Goal: Information Seeking & Learning: Learn about a topic

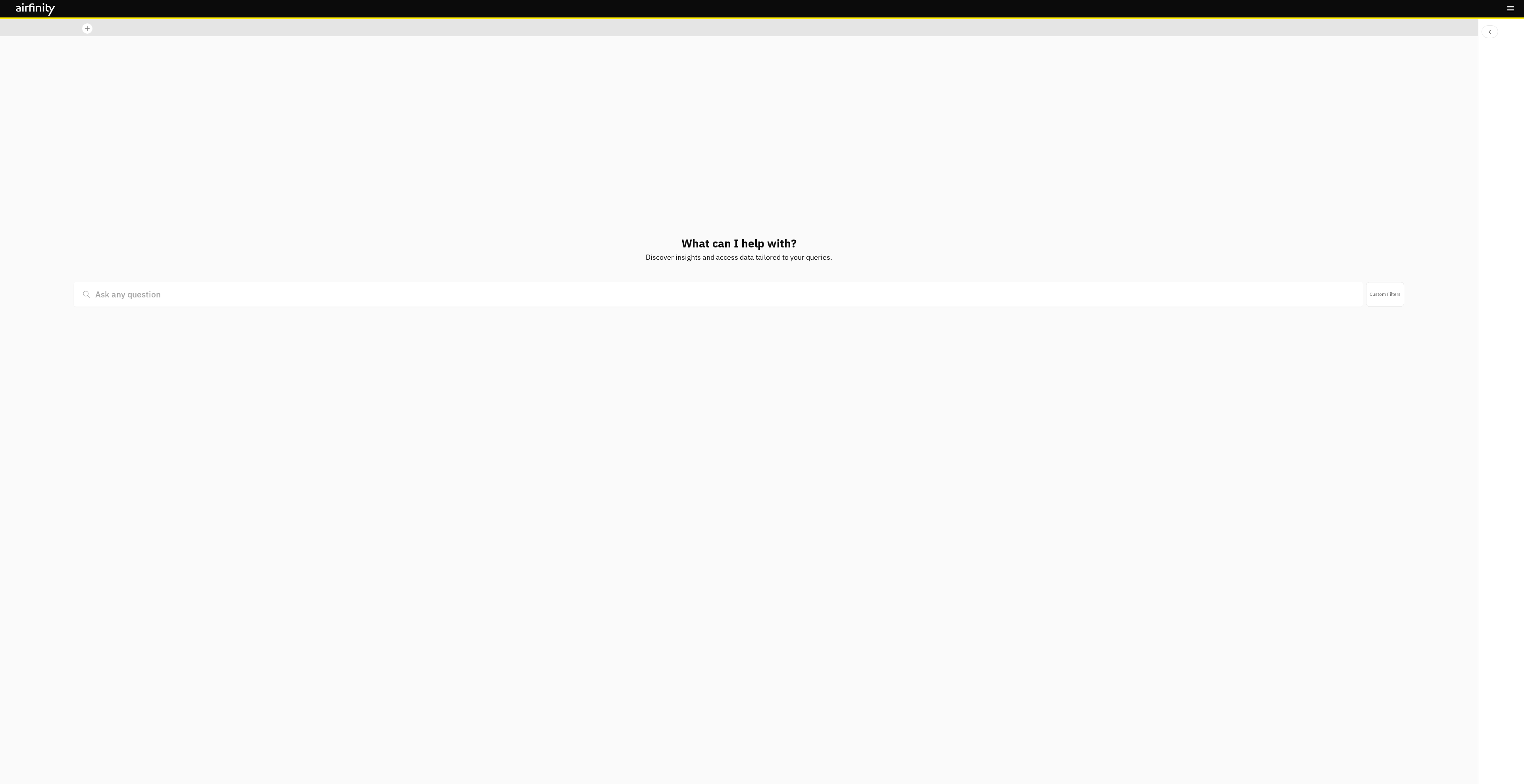
click at [83, 31] on div at bounding box center [87, 28] width 11 height 11
click at [128, 31] on icon "Close tab" at bounding box center [130, 30] width 4 height 4
click at [130, 31] on icon "Close tab" at bounding box center [130, 30] width 4 height 4
click at [153, 59] on input at bounding box center [718, 57] width 1289 height 25
type input "what is the latest on combination vaccines?"
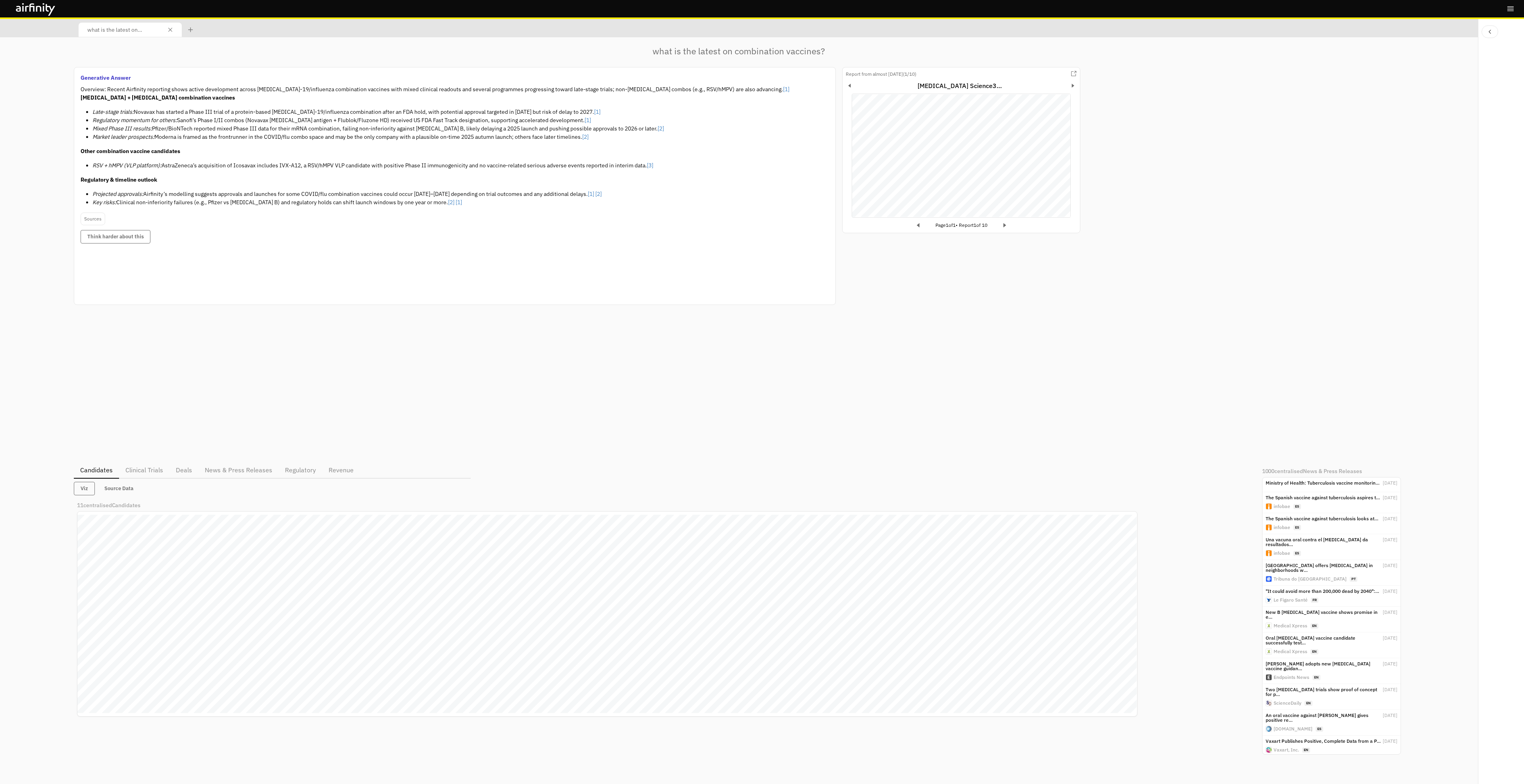
click at [146, 474] on p "Clinical Trials" at bounding box center [144, 470] width 38 height 9
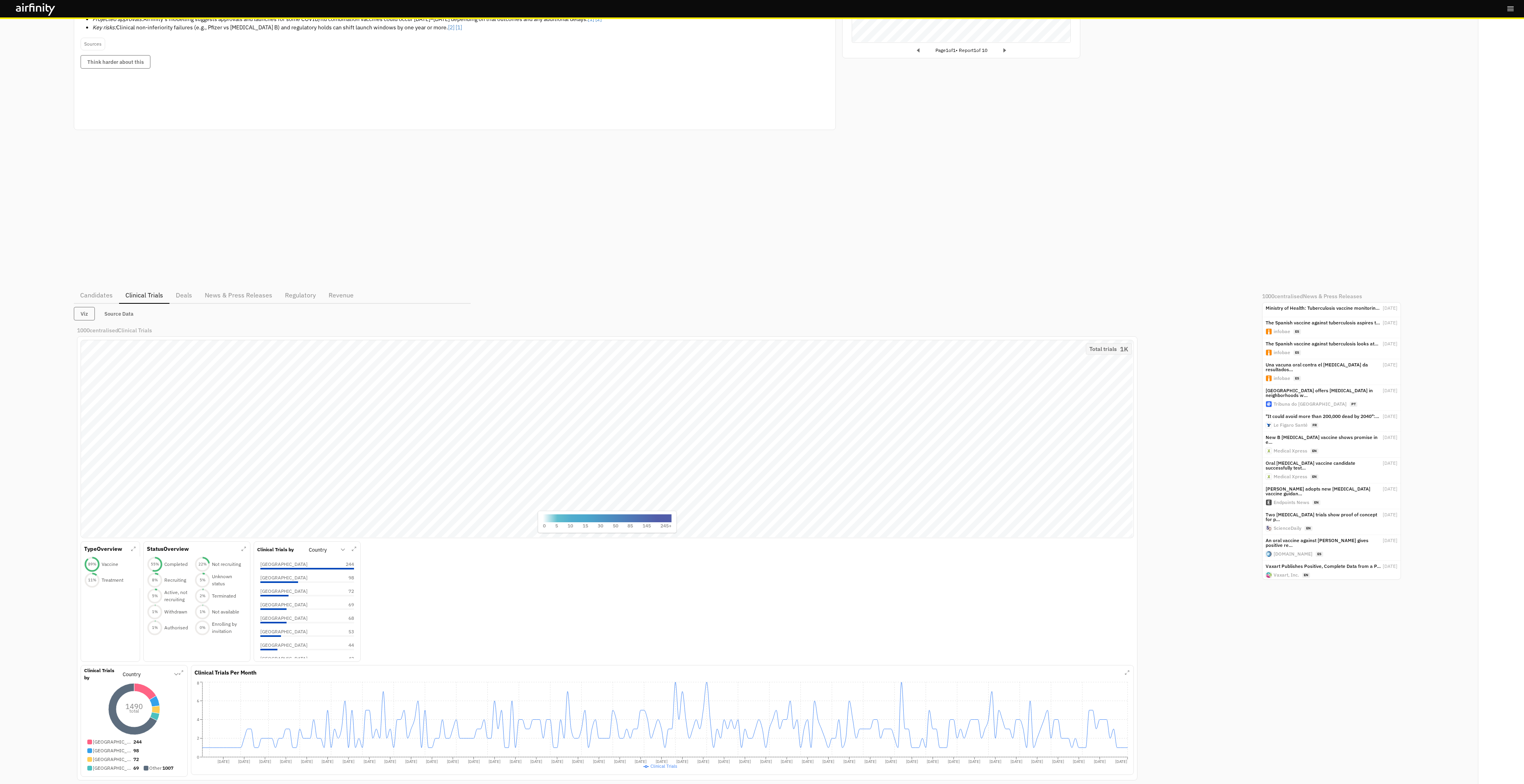
scroll to position [205, 0]
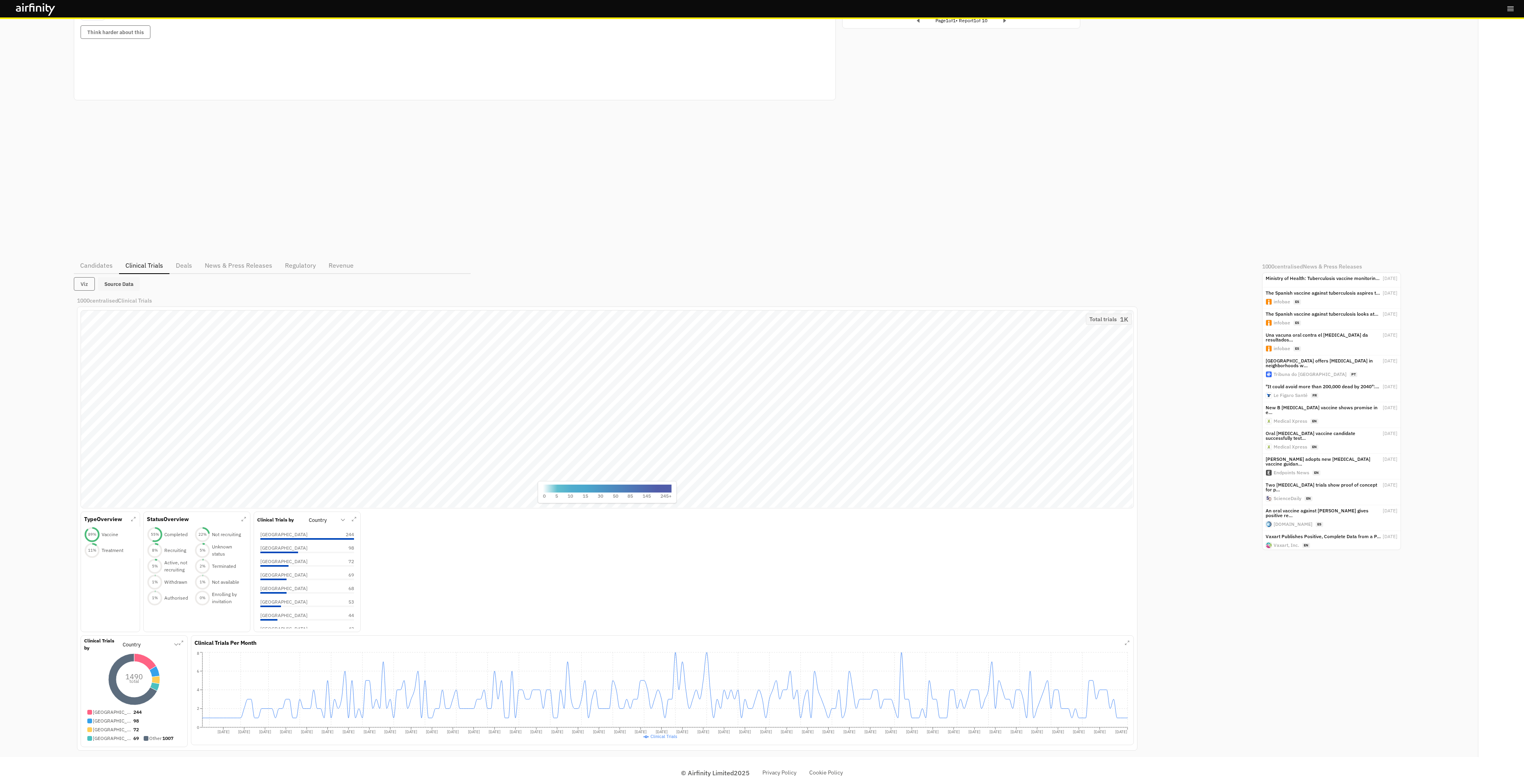
click at [121, 289] on button "Source Data" at bounding box center [119, 284] width 41 height 14
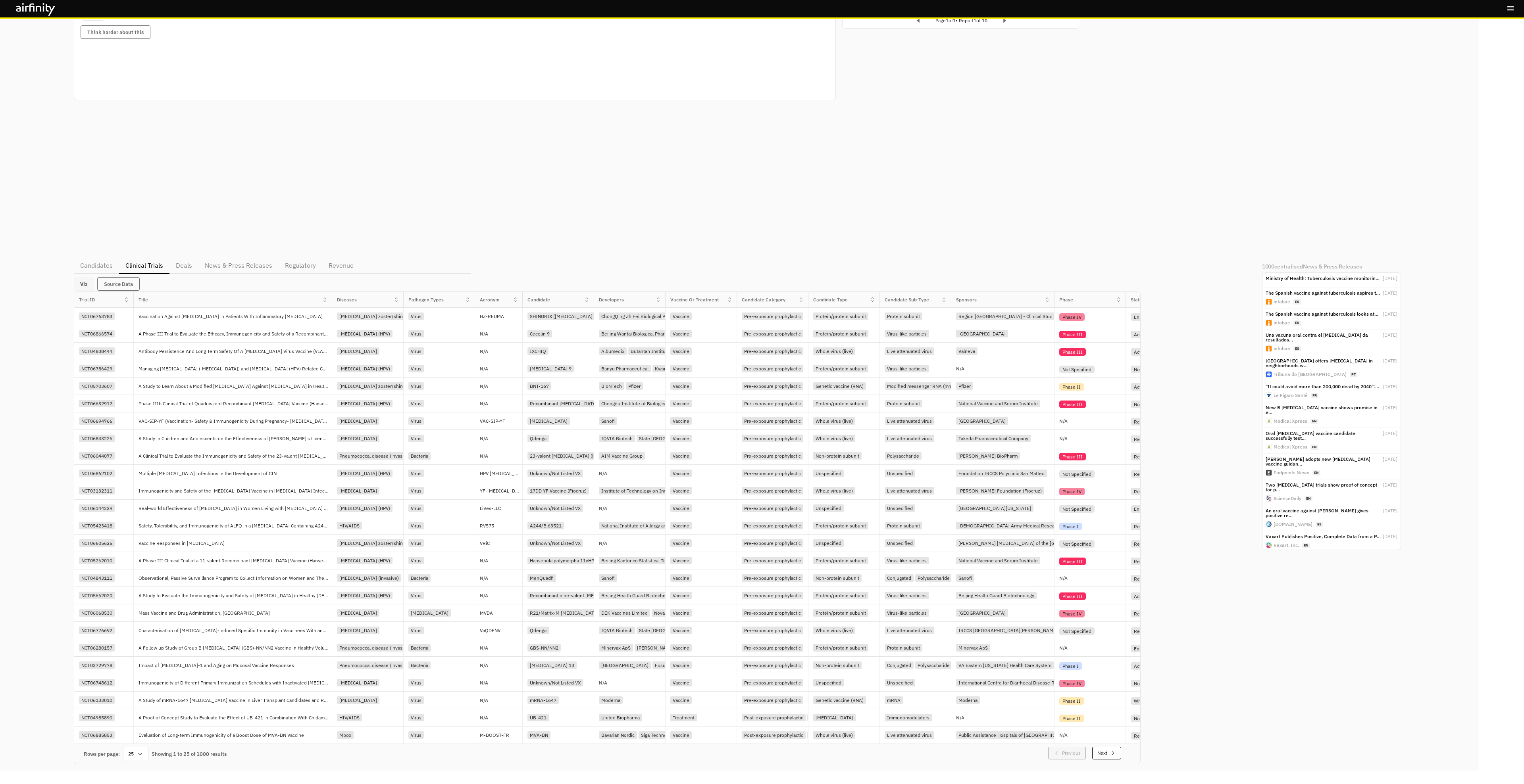
click at [86, 287] on button "Viz" at bounding box center [84, 284] width 20 height 14
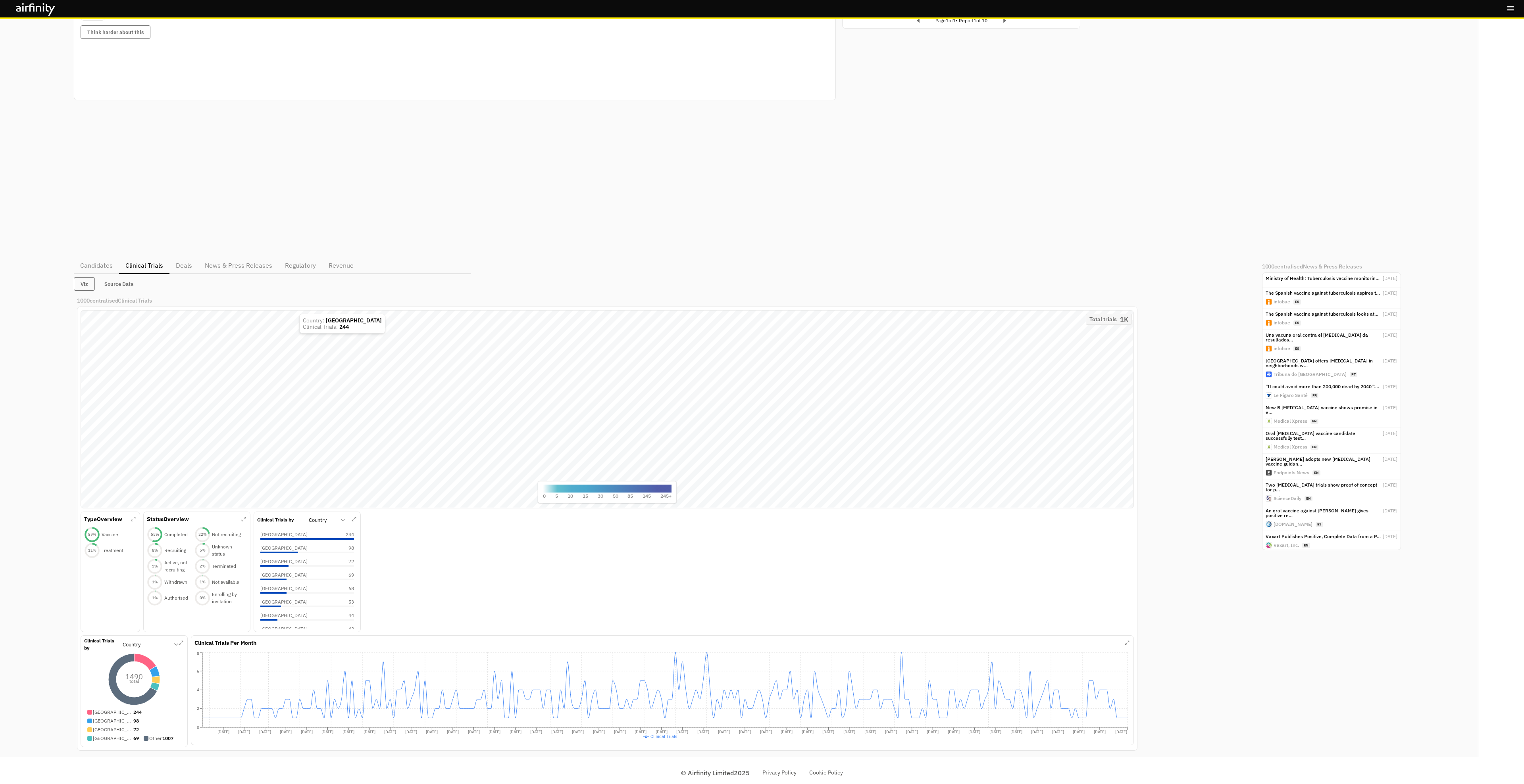
click at [177, 265] on div "Generative Answer Overview: Recent Airfinity reporting shows active development…" at bounding box center [739, 311] width 1330 height 898
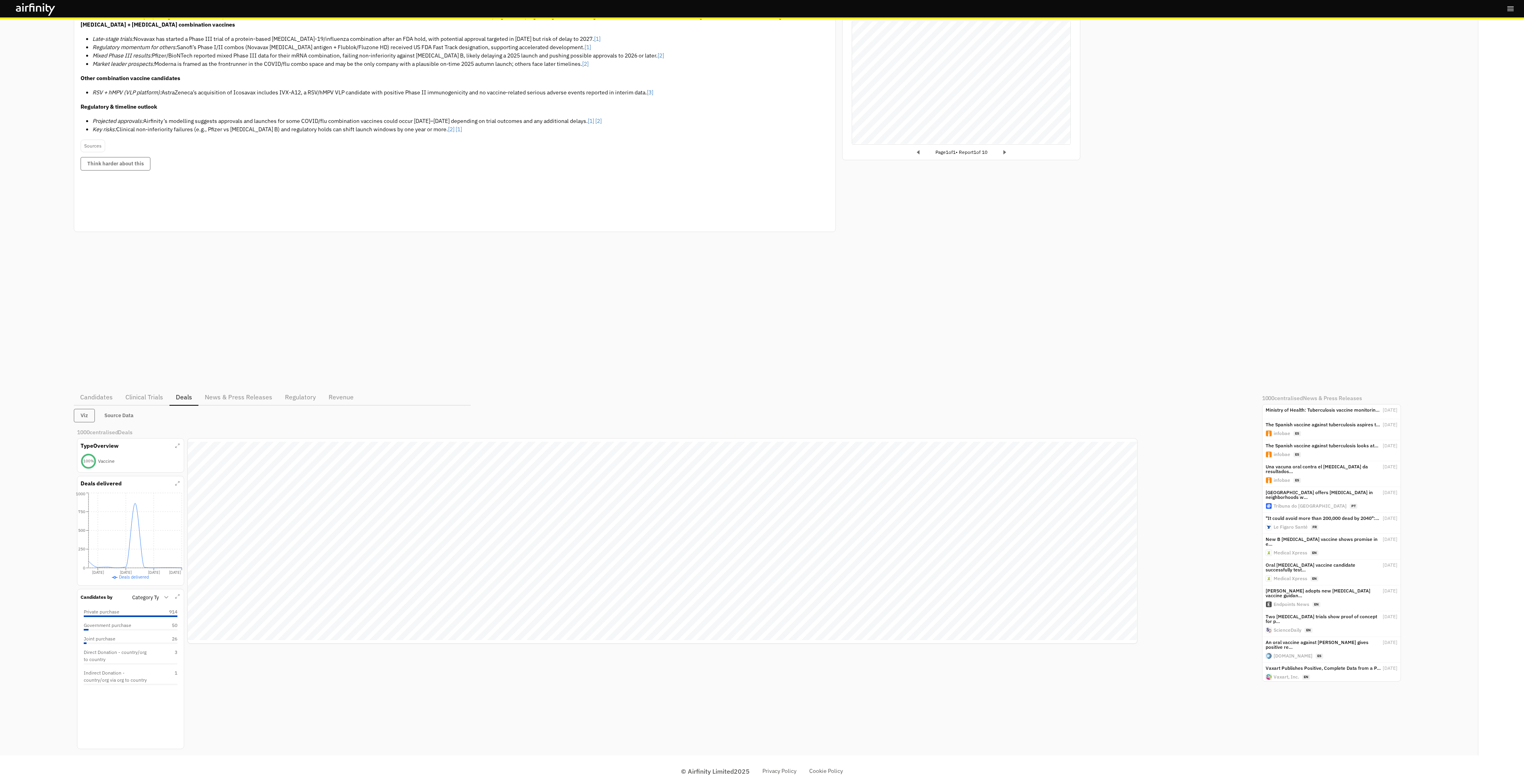
click at [233, 399] on div "Generative Answer Overview: Recent Airfinity reporting shows active development…" at bounding box center [739, 377] width 1330 height 765
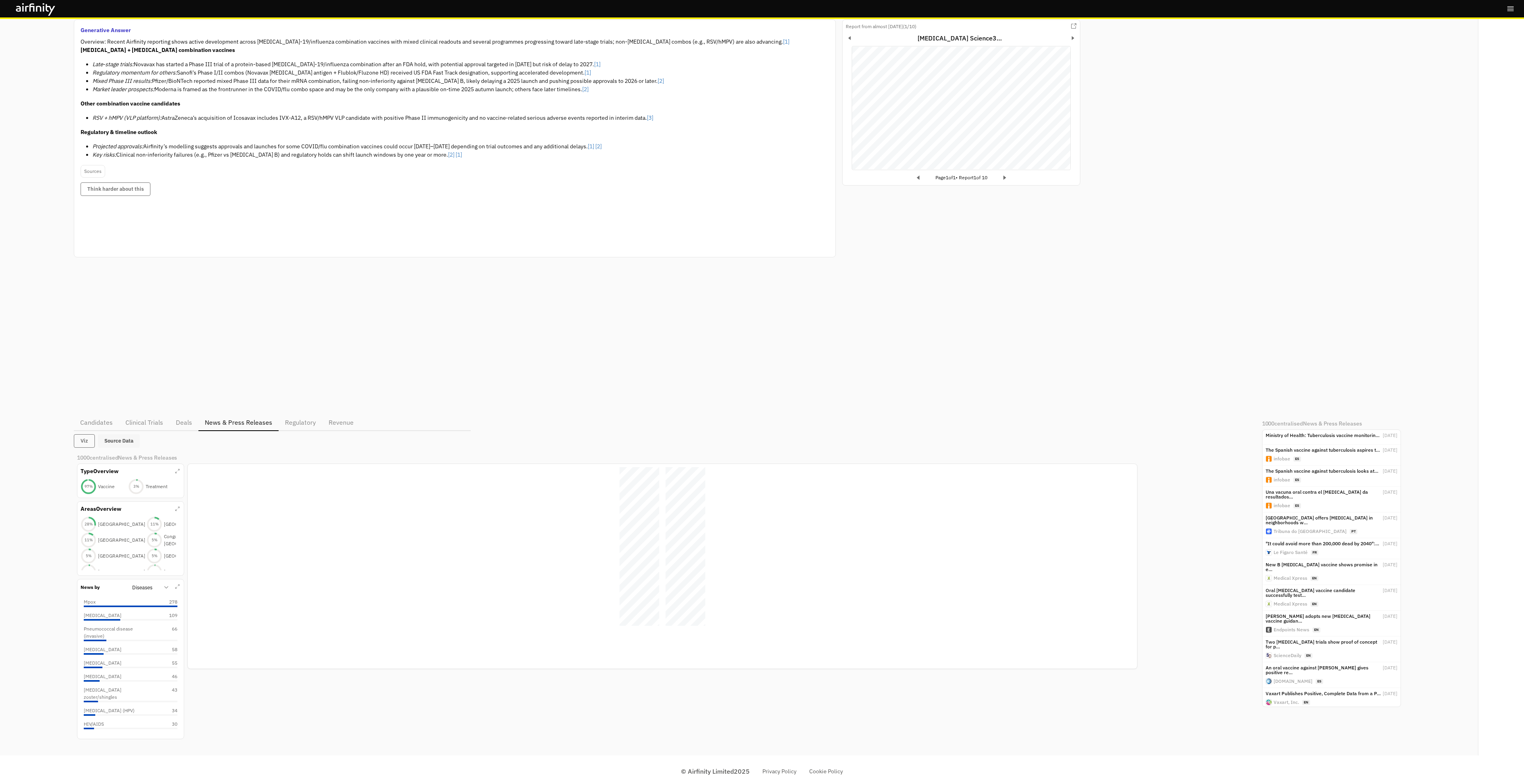
click at [114, 446] on button "Source Data" at bounding box center [119, 441] width 41 height 14
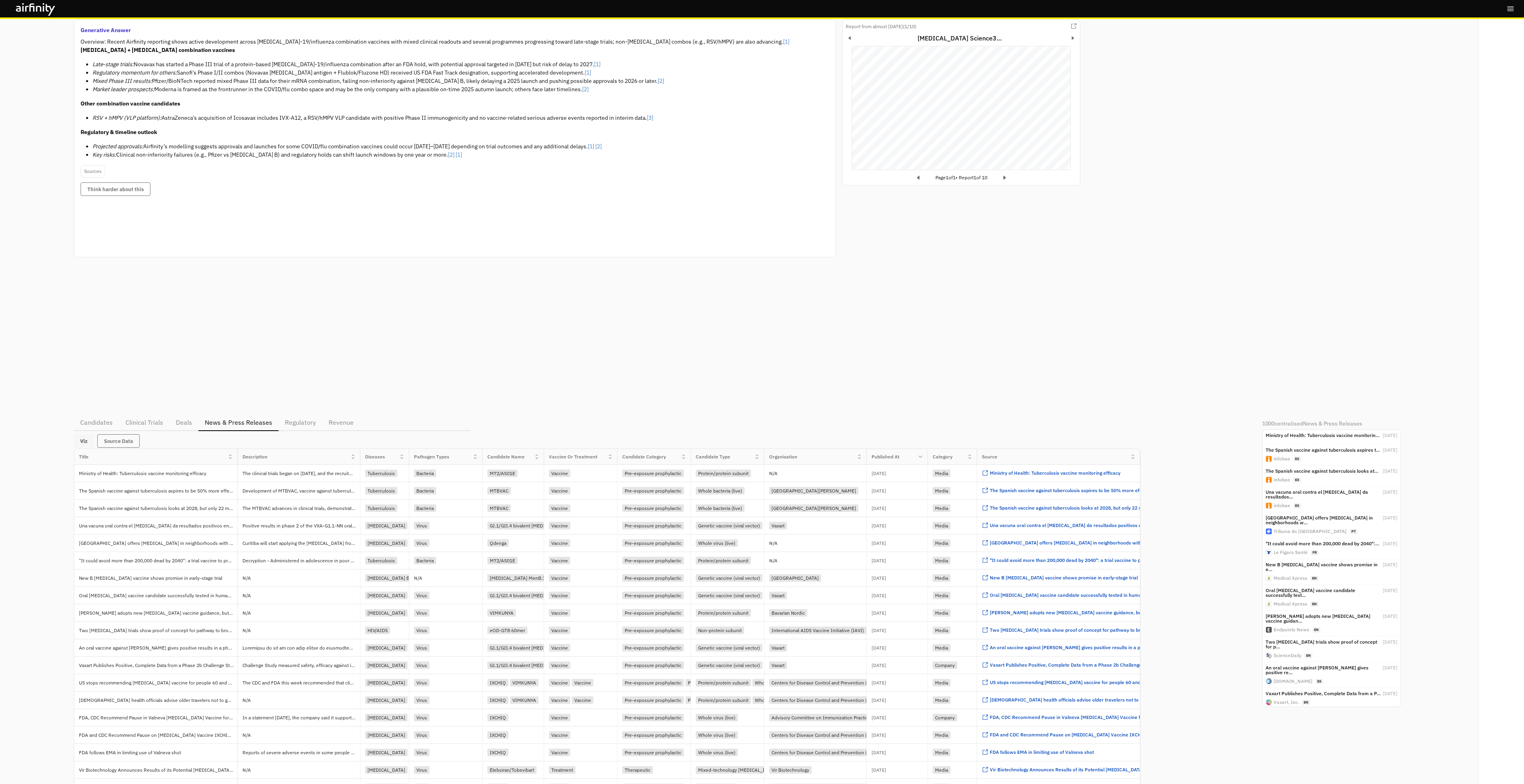
drag, startPoint x: 86, startPoint y: 442, endPoint x: 180, endPoint y: 439, distance: 94.0
click at [86, 442] on button "Viz" at bounding box center [84, 441] width 20 height 14
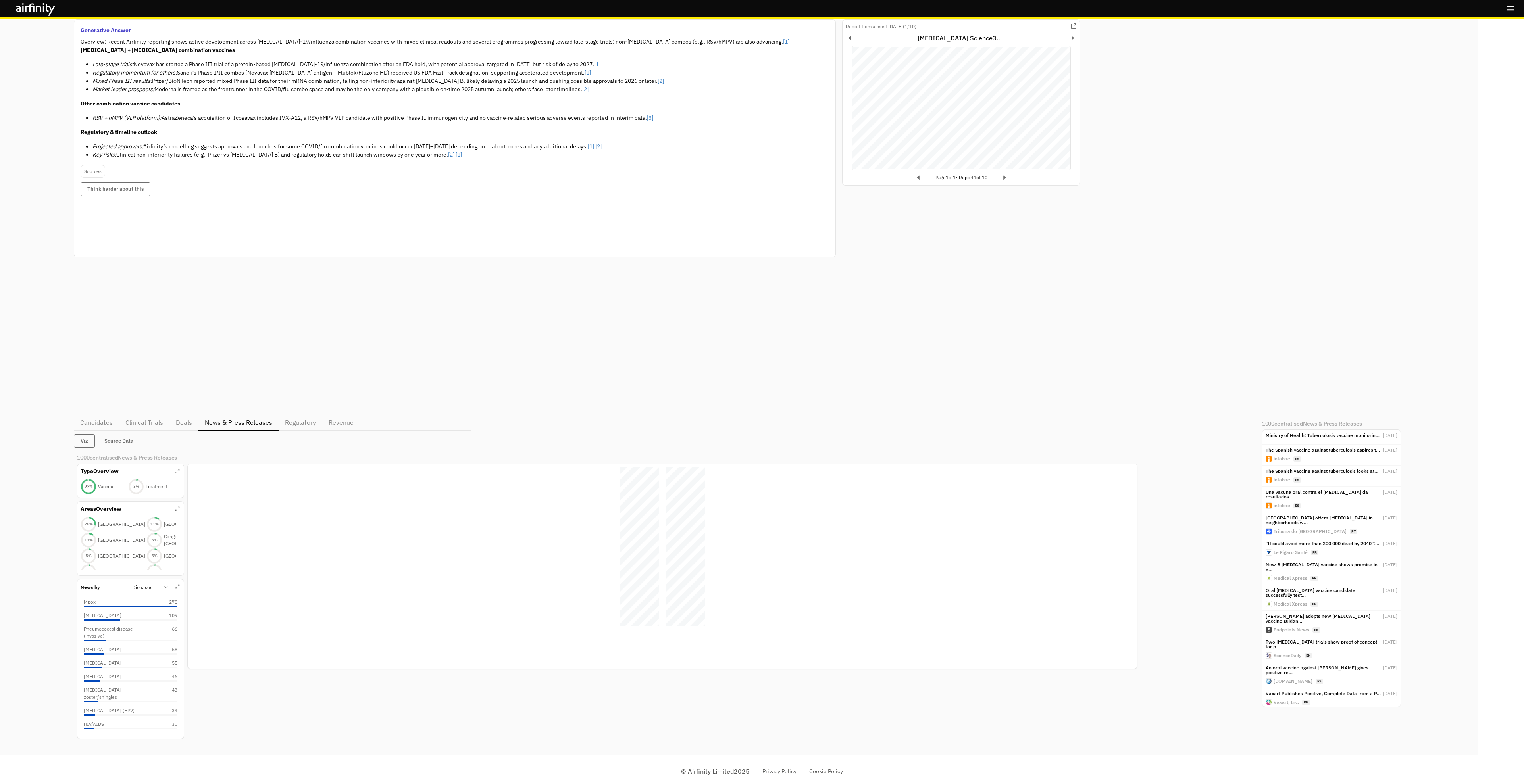
click at [295, 424] on p "Regulatory" at bounding box center [301, 422] width 31 height 9
click at [353, 423] on button "Revenue" at bounding box center [341, 423] width 38 height 17
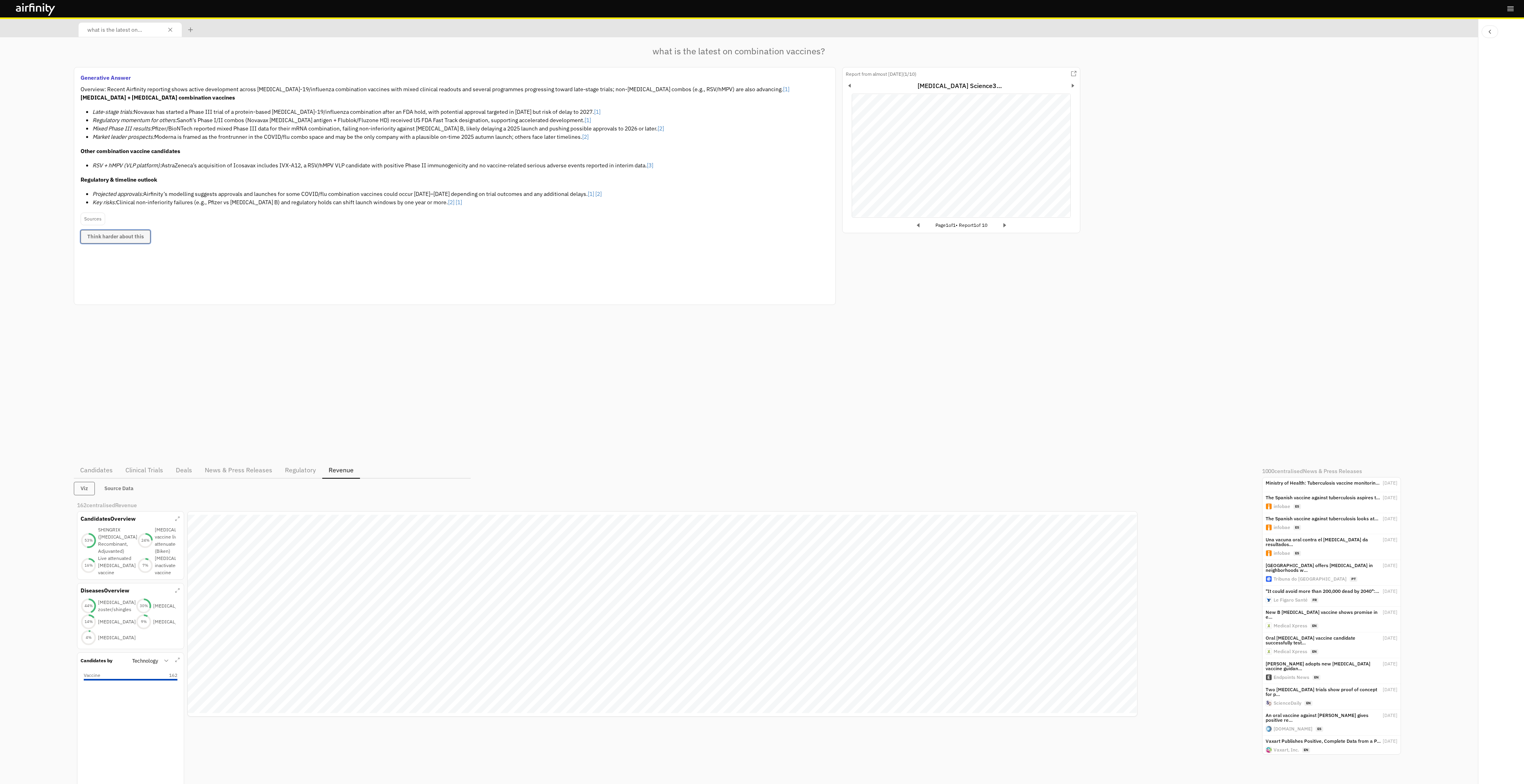
click at [140, 237] on button "Think harder about this" at bounding box center [115, 237] width 70 height 14
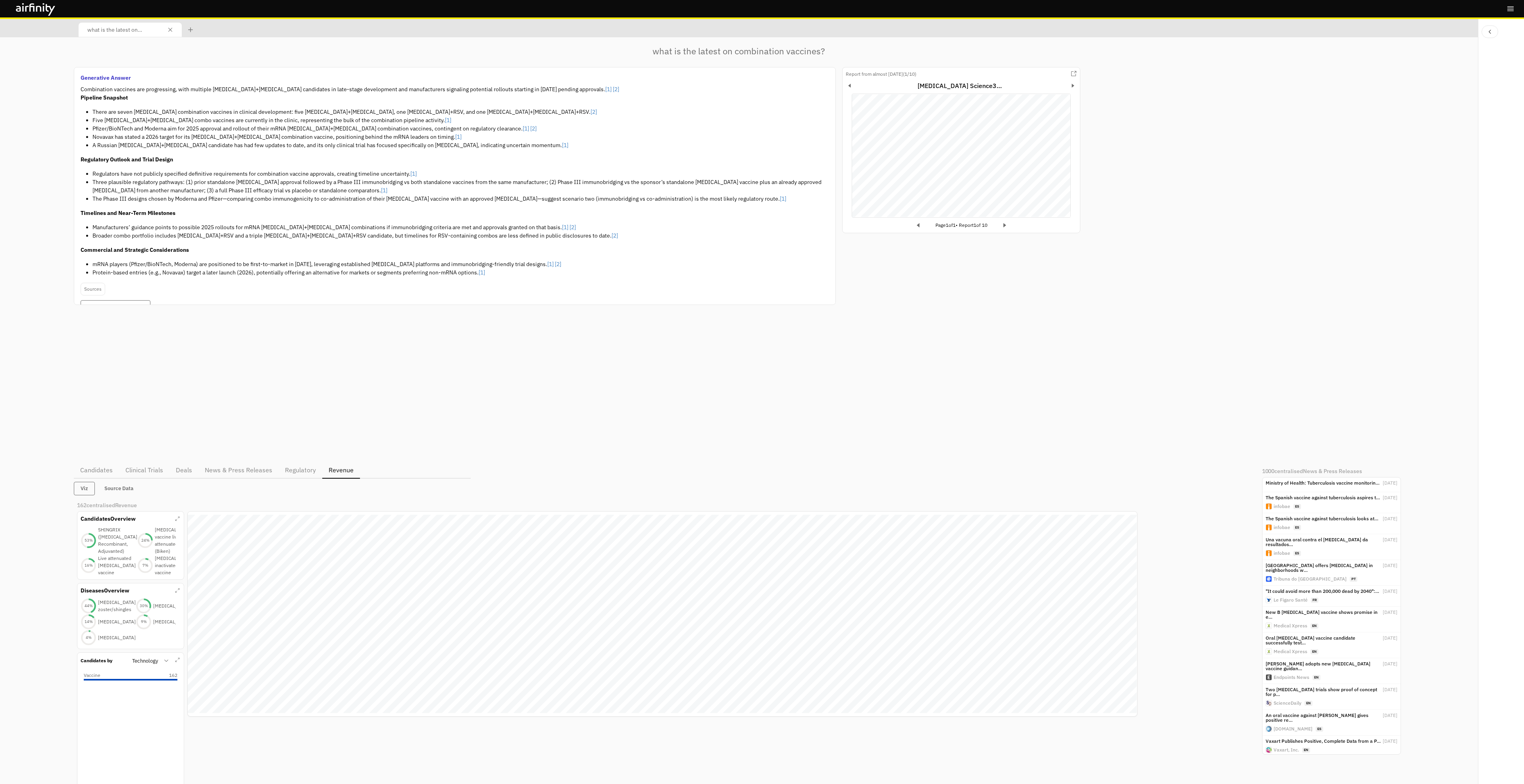
click at [1074, 88] on icon "Next report" at bounding box center [1073, 85] width 8 height 8
click at [1006, 224] on icon "Next page" at bounding box center [1005, 225] width 3 height 4
click at [167, 28] on button "Close tab" at bounding box center [170, 30] width 9 height 9
click at [170, 31] on icon "Close tab" at bounding box center [170, 30] width 4 height 4
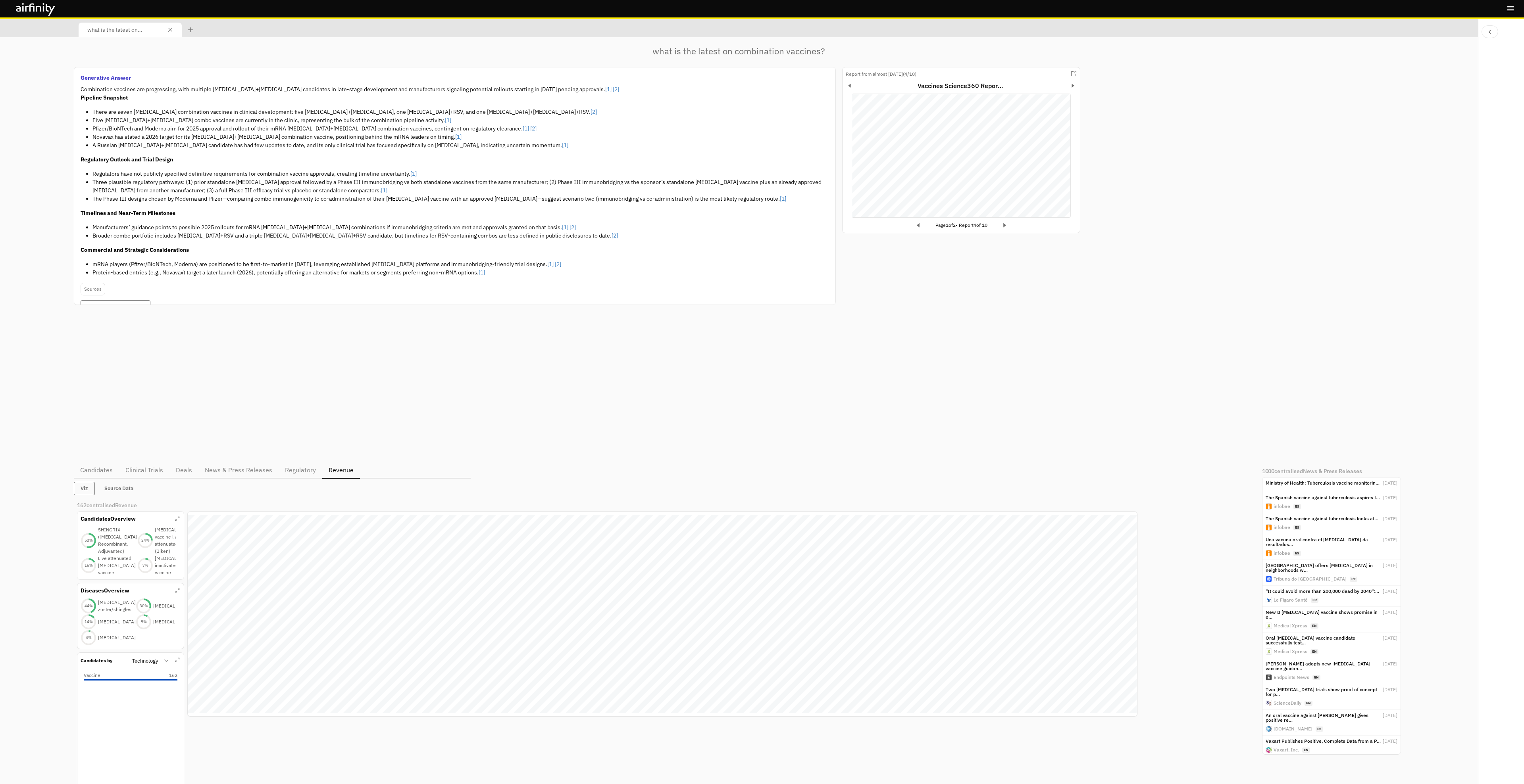
click at [103, 28] on p "what is the latest on combination vaccines?" at bounding box center [125, 29] width 75 height 9
click at [190, 33] on div at bounding box center [190, 30] width 11 height 11
click at [220, 31] on p "Search results" at bounding box center [210, 29] width 35 height 9
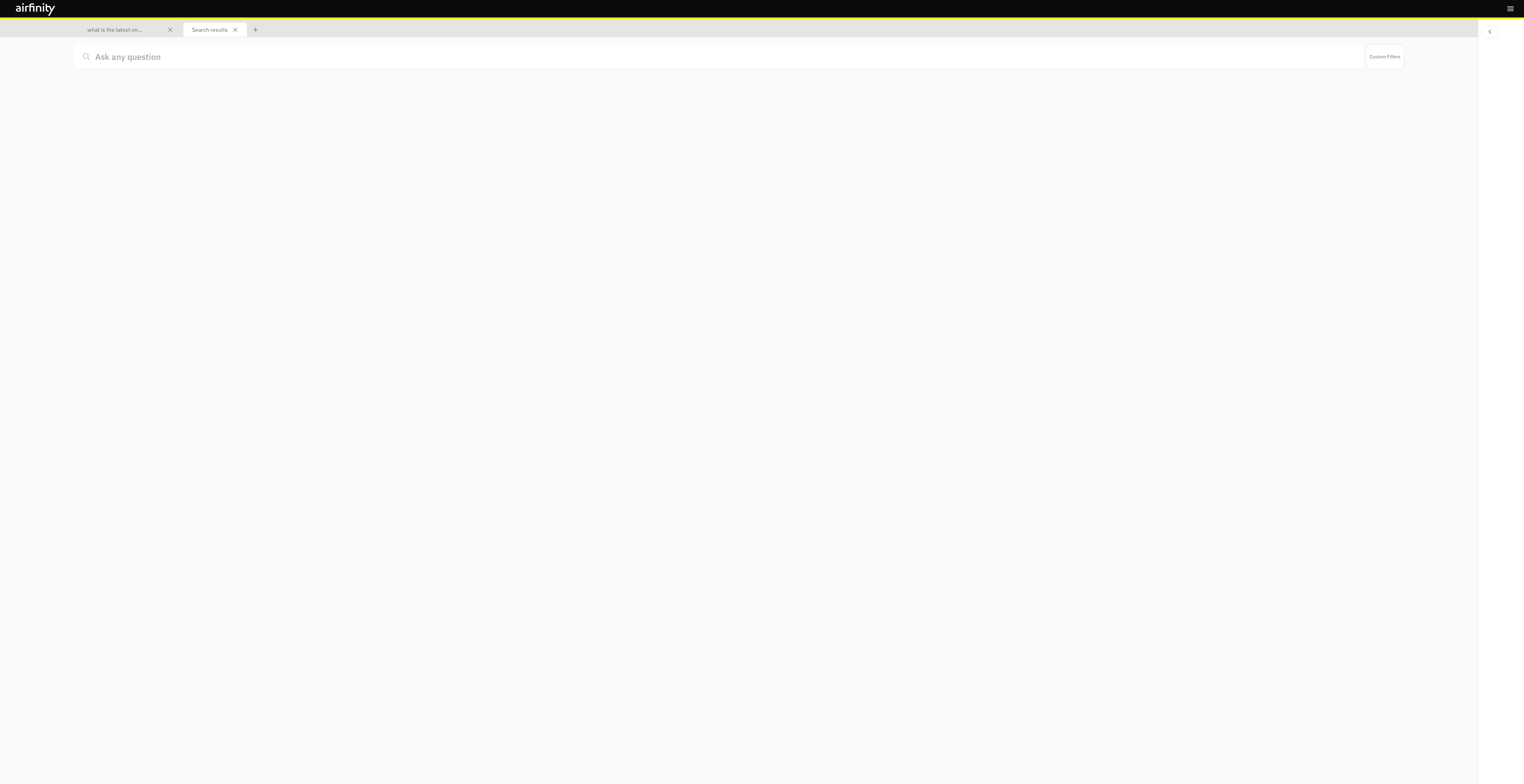
click at [161, 26] on p "what is the latest on combination vaccines?" at bounding box center [125, 29] width 75 height 9
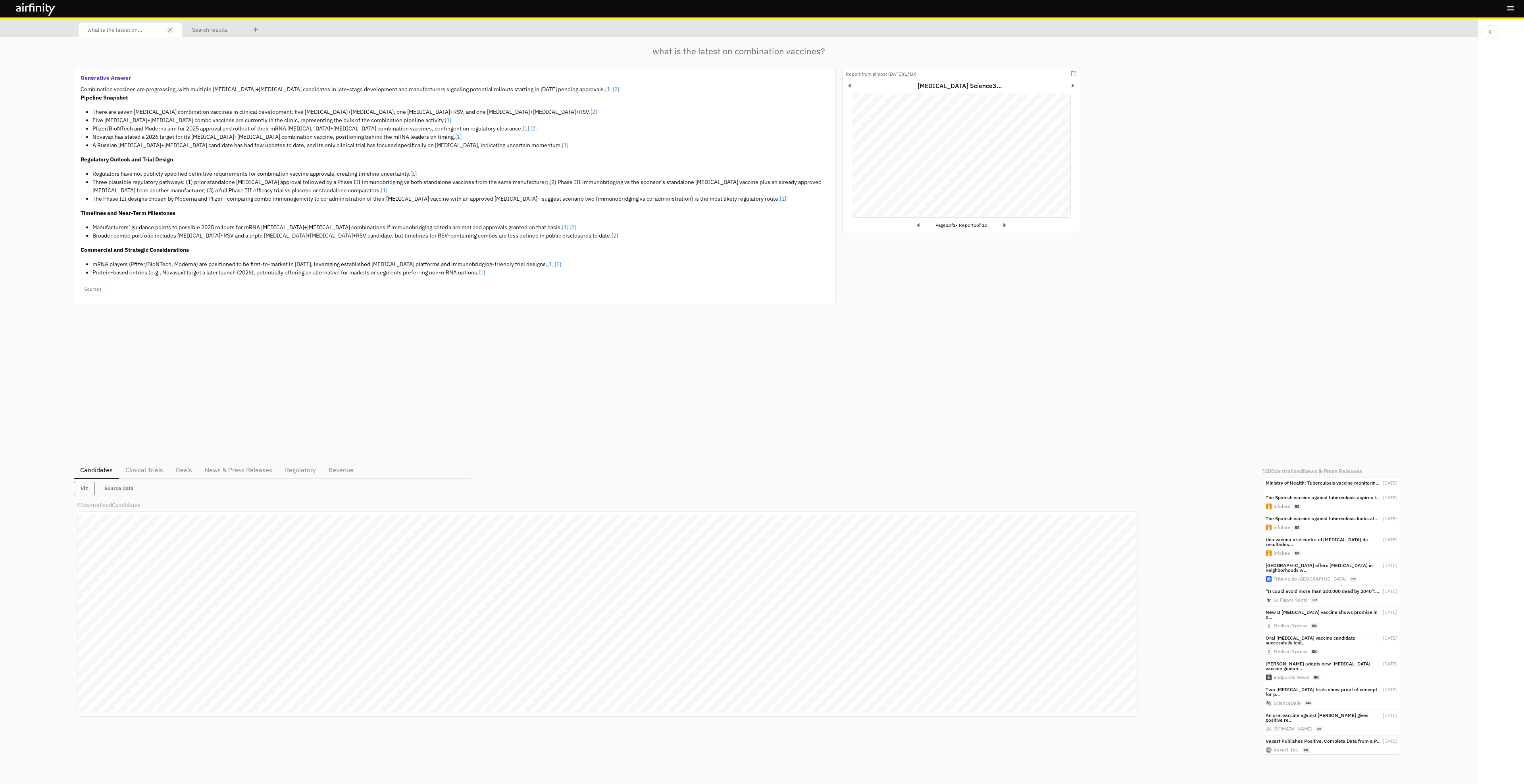
click at [169, 32] on button "Close tab" at bounding box center [170, 30] width 9 height 9
click at [198, 31] on p "Search results" at bounding box center [210, 29] width 35 height 9
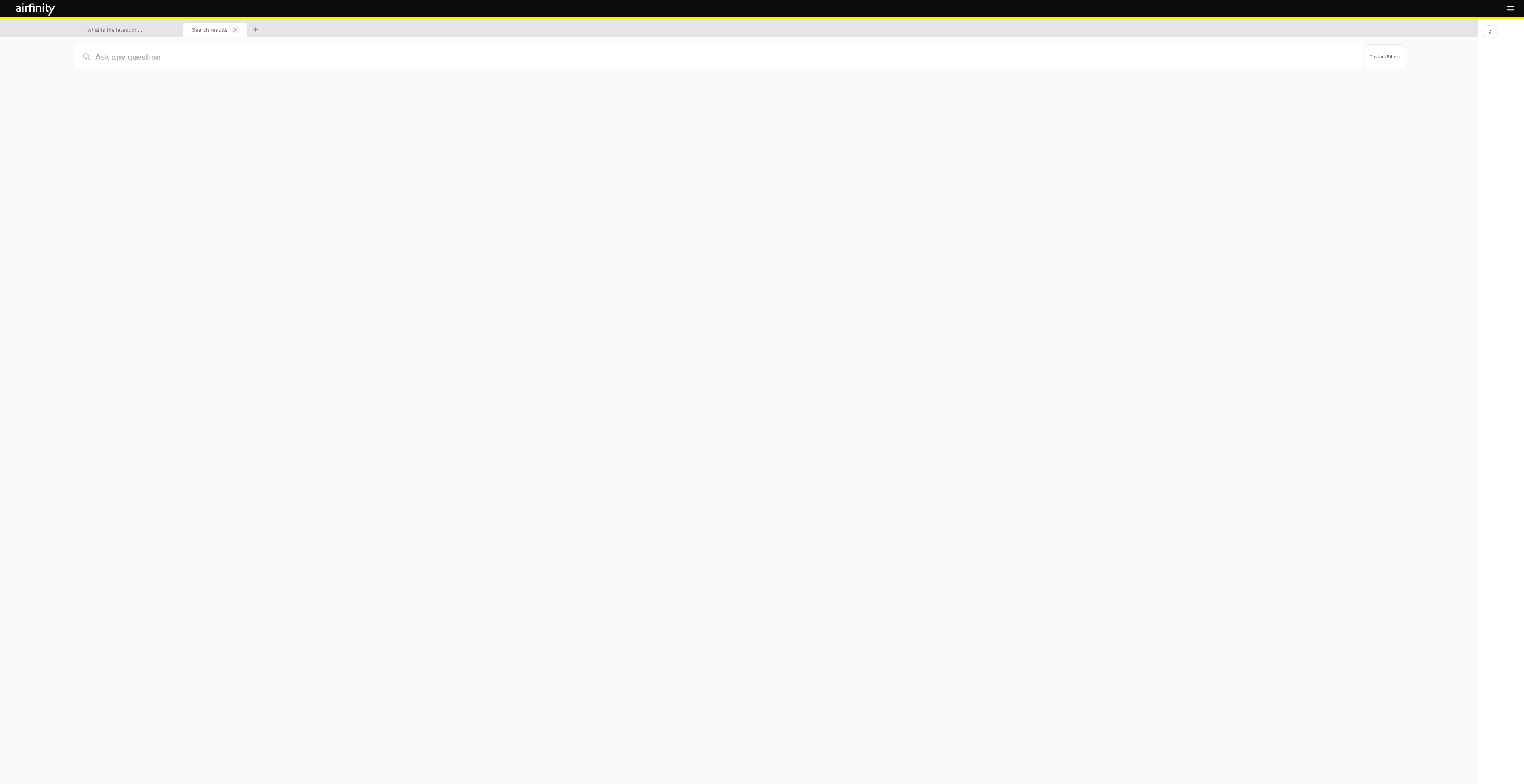
click at [236, 28] on icon "Close tab" at bounding box center [235, 30] width 4 height 4
click at [145, 33] on p "what is the latest on combination vaccines?" at bounding box center [125, 29] width 75 height 9
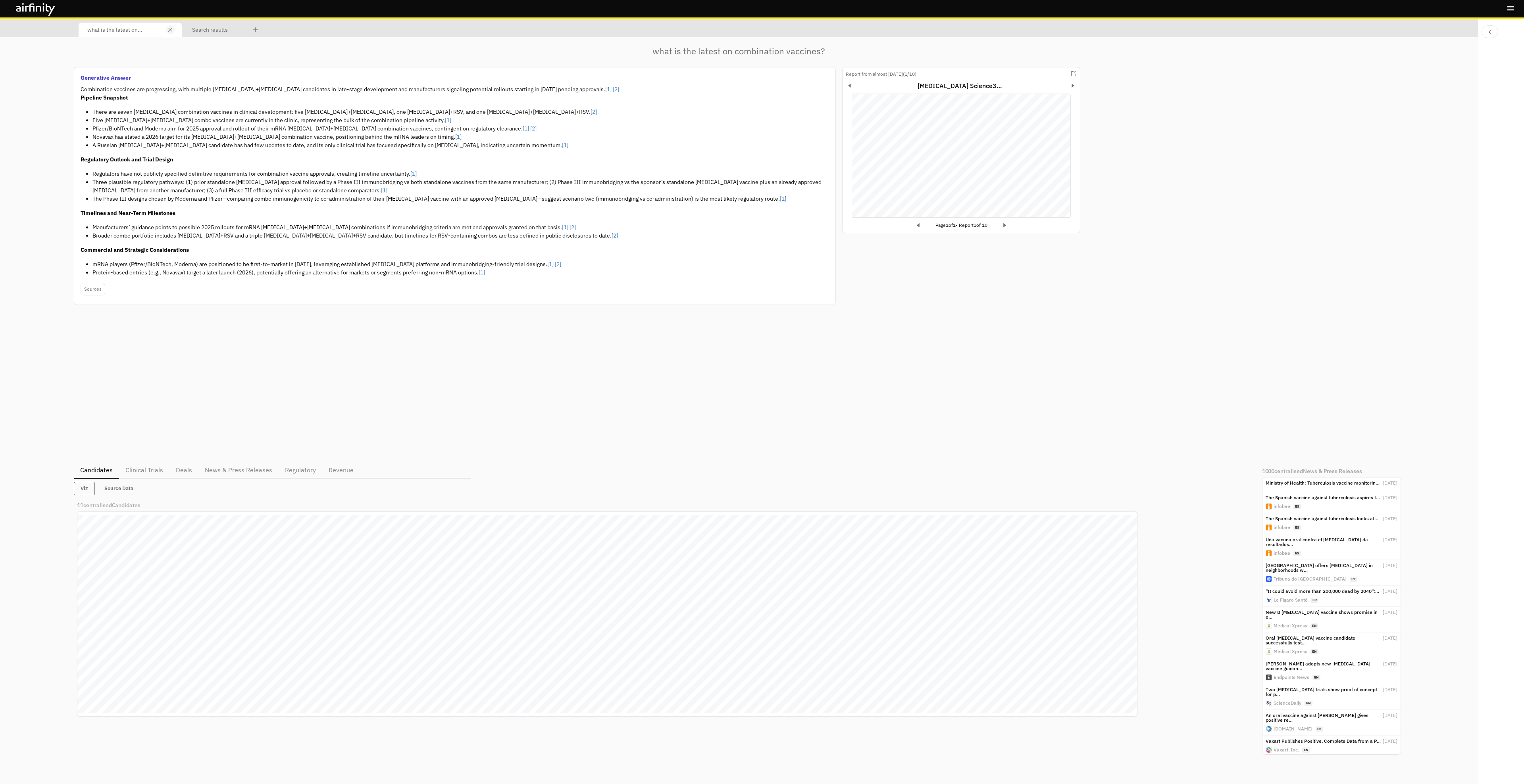
click at [171, 31] on icon "Close tab" at bounding box center [170, 30] width 4 height 4
click at [199, 30] on p "Search results" at bounding box center [210, 29] width 35 height 9
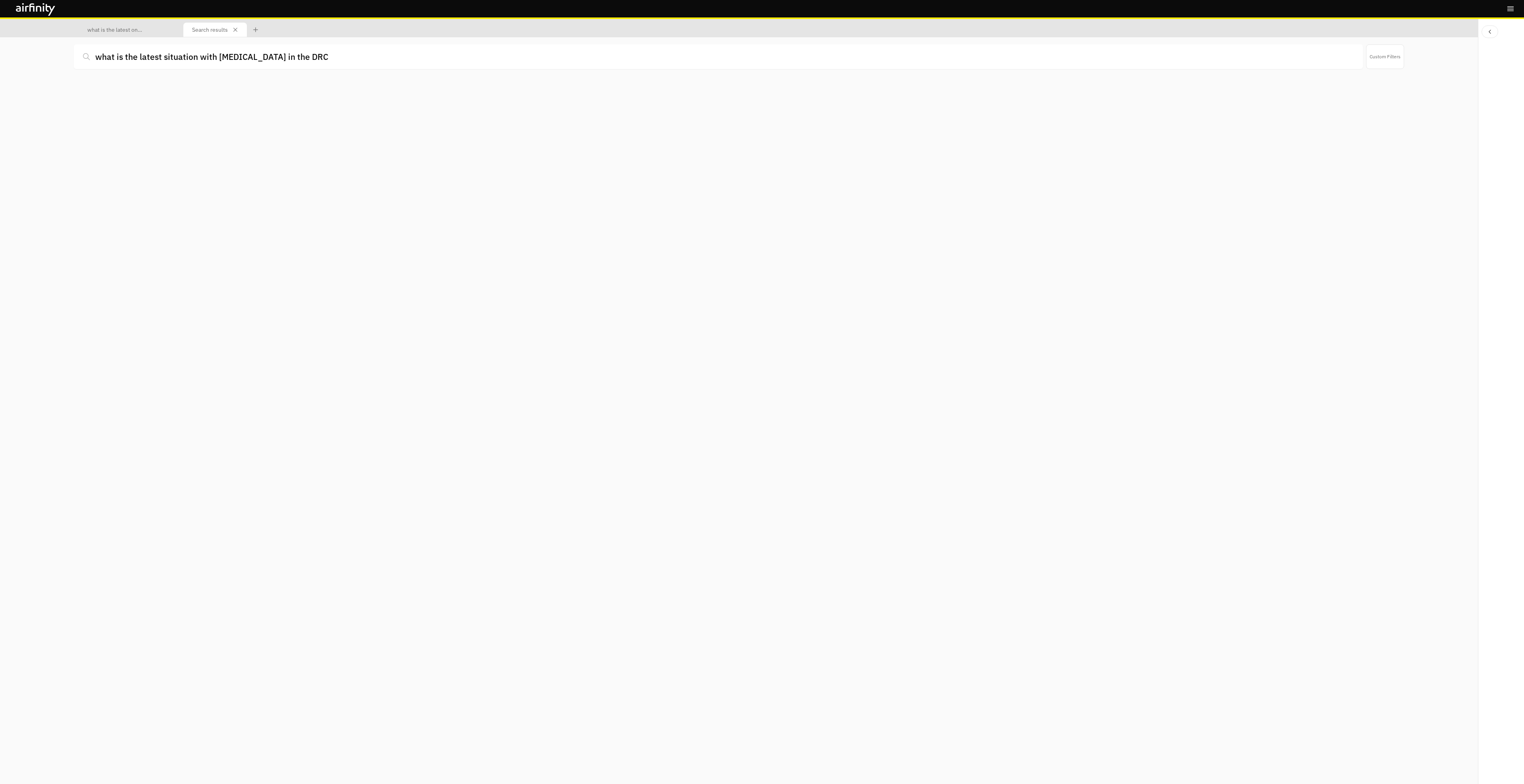
type input "what is the latest situation with [MEDICAL_DATA] in the DRC?"
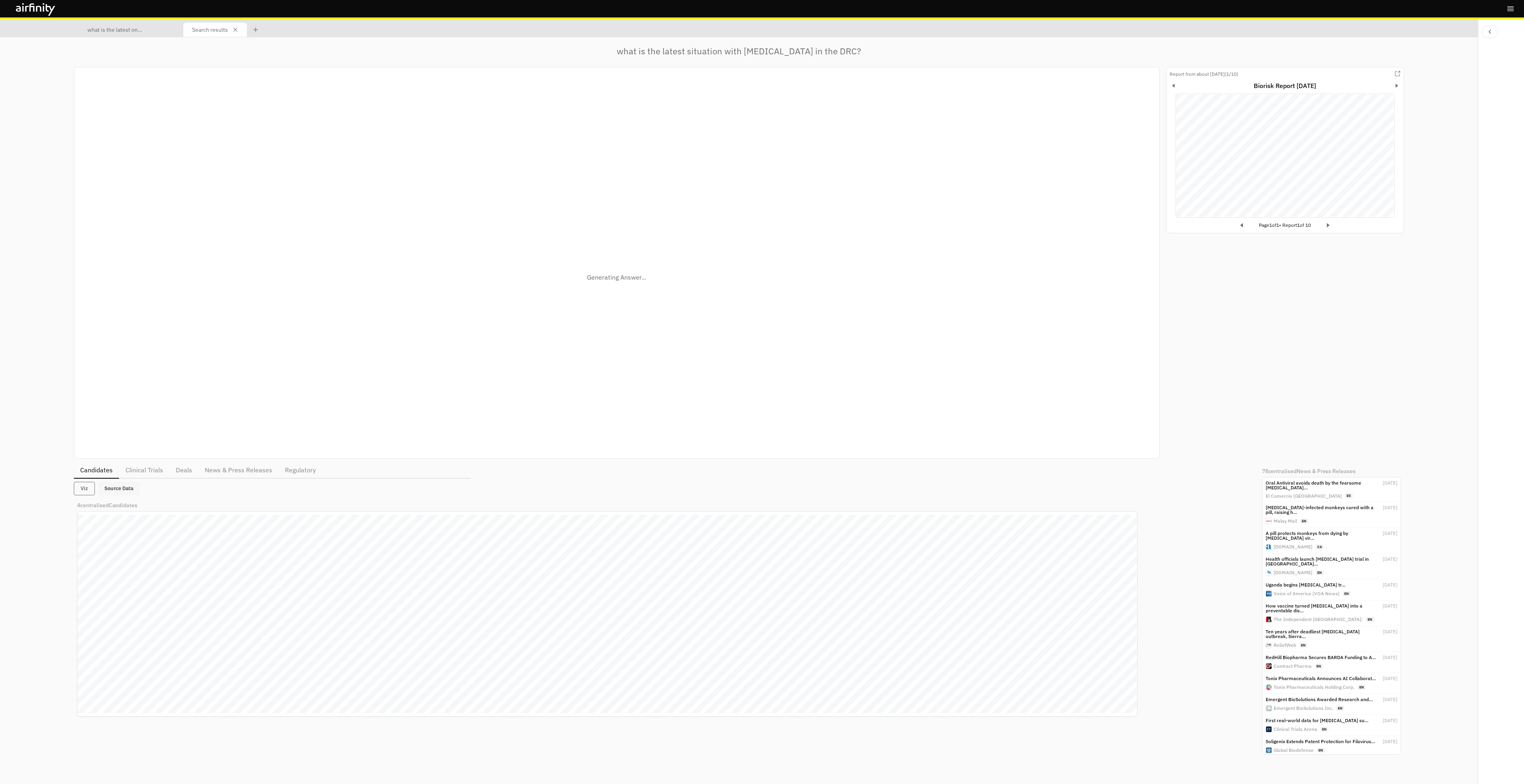
click at [128, 484] on button "Source Data" at bounding box center [119, 488] width 41 height 14
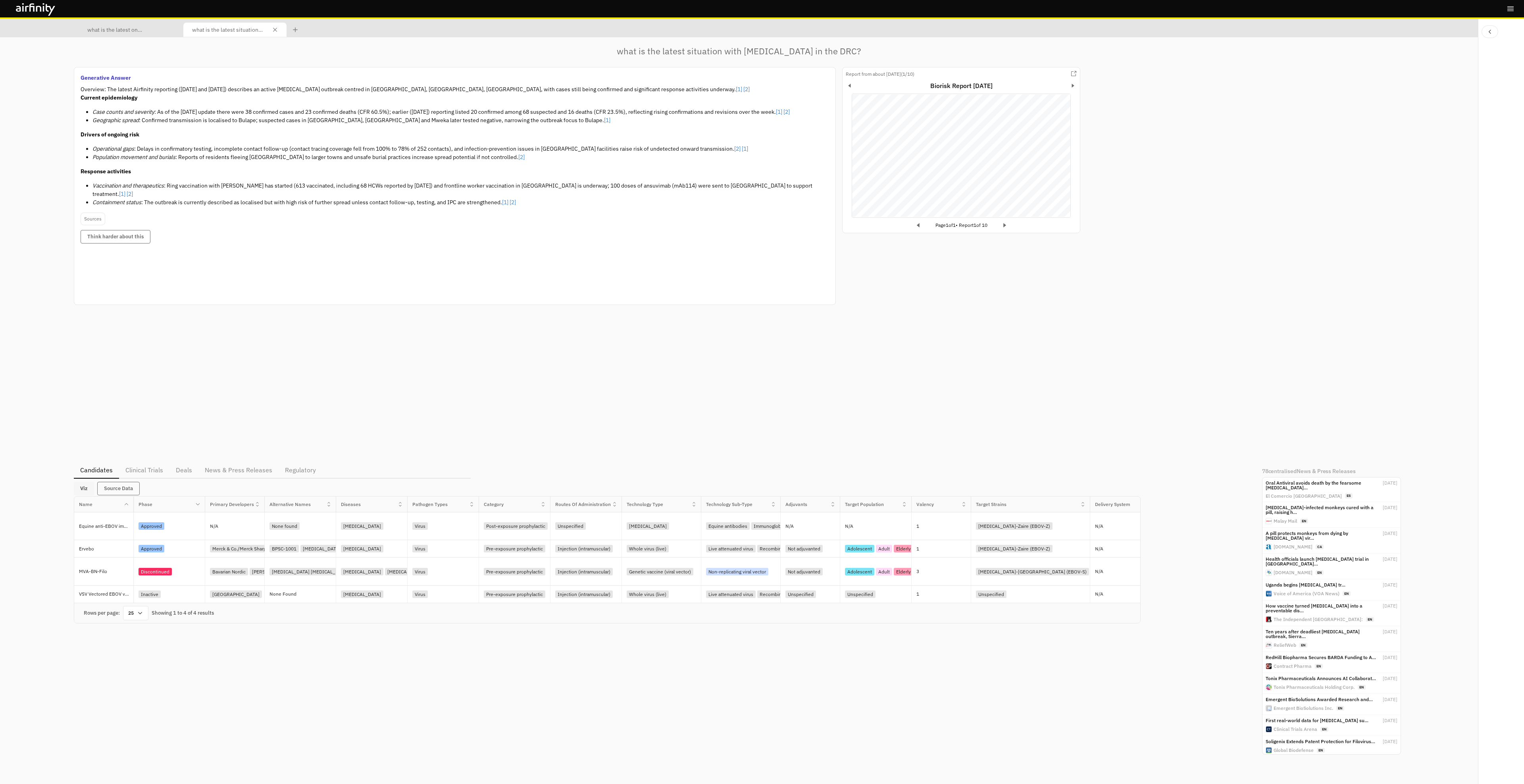
click at [90, 485] on button "Viz" at bounding box center [84, 488] width 20 height 14
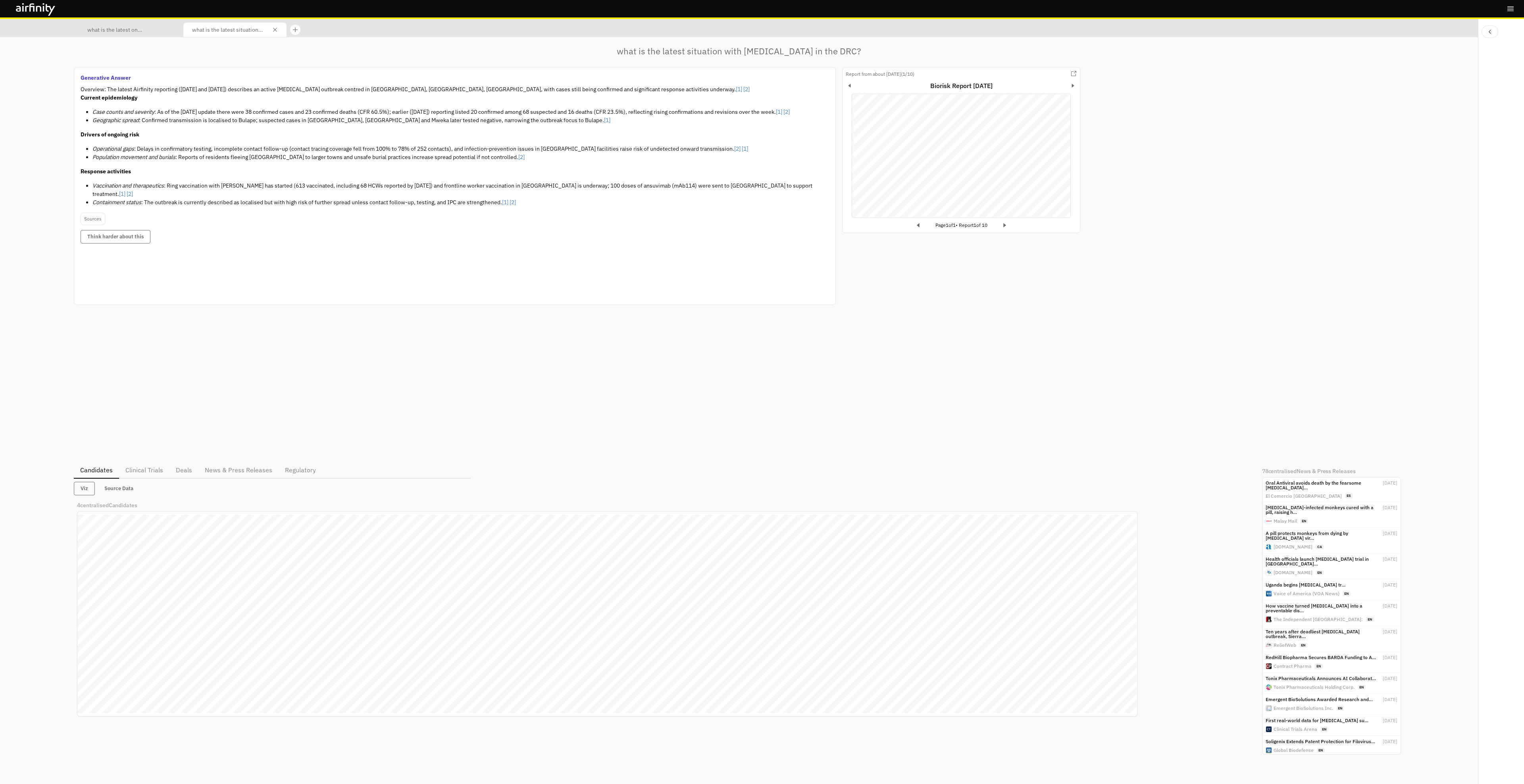
click at [294, 29] on icon at bounding box center [295, 30] width 5 height 5
click at [294, 29] on div "Search results" at bounding box center [319, 30] width 53 height 14
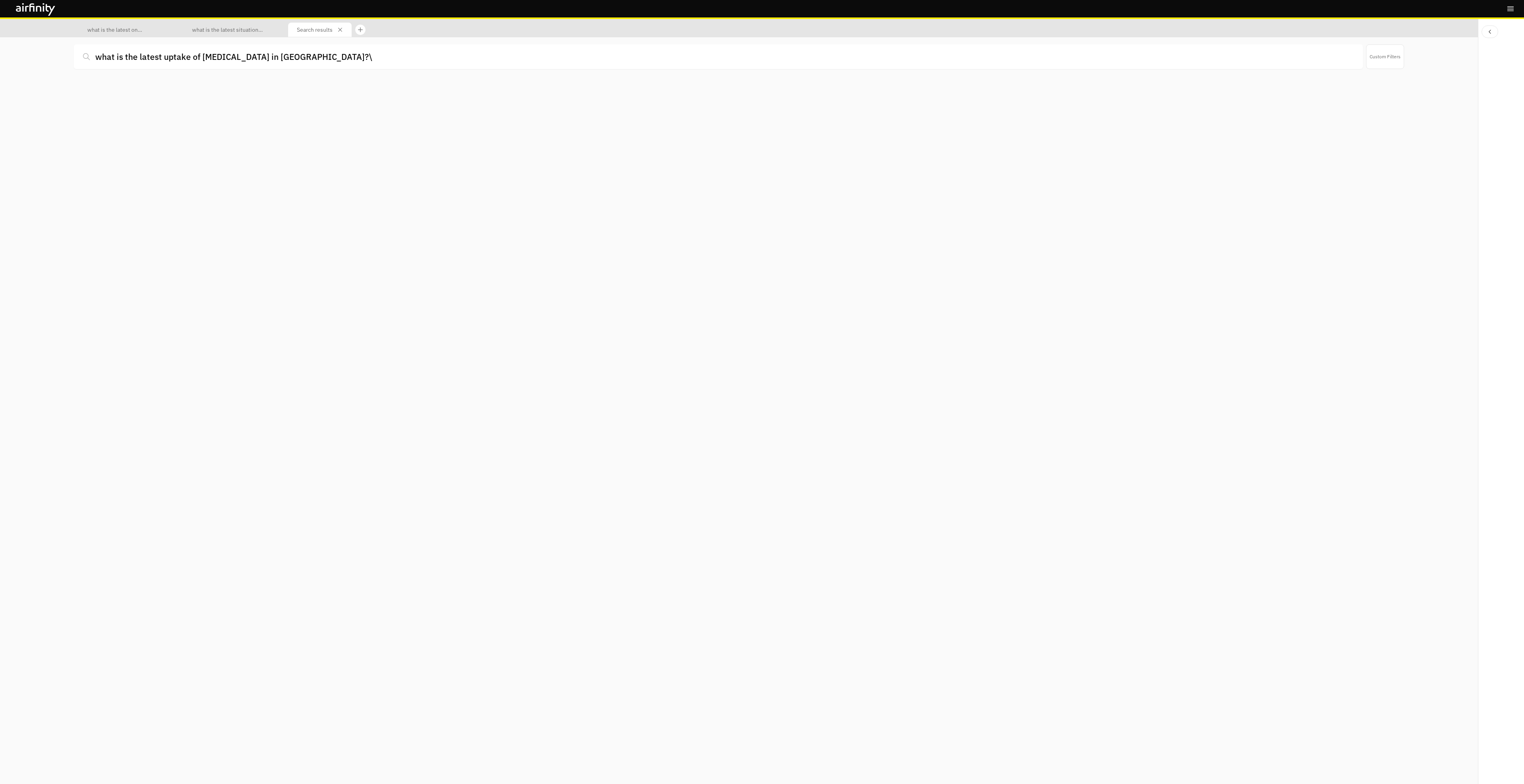
type input "what is the latest uptake of [MEDICAL_DATA] in [GEOGRAPHIC_DATA]?"
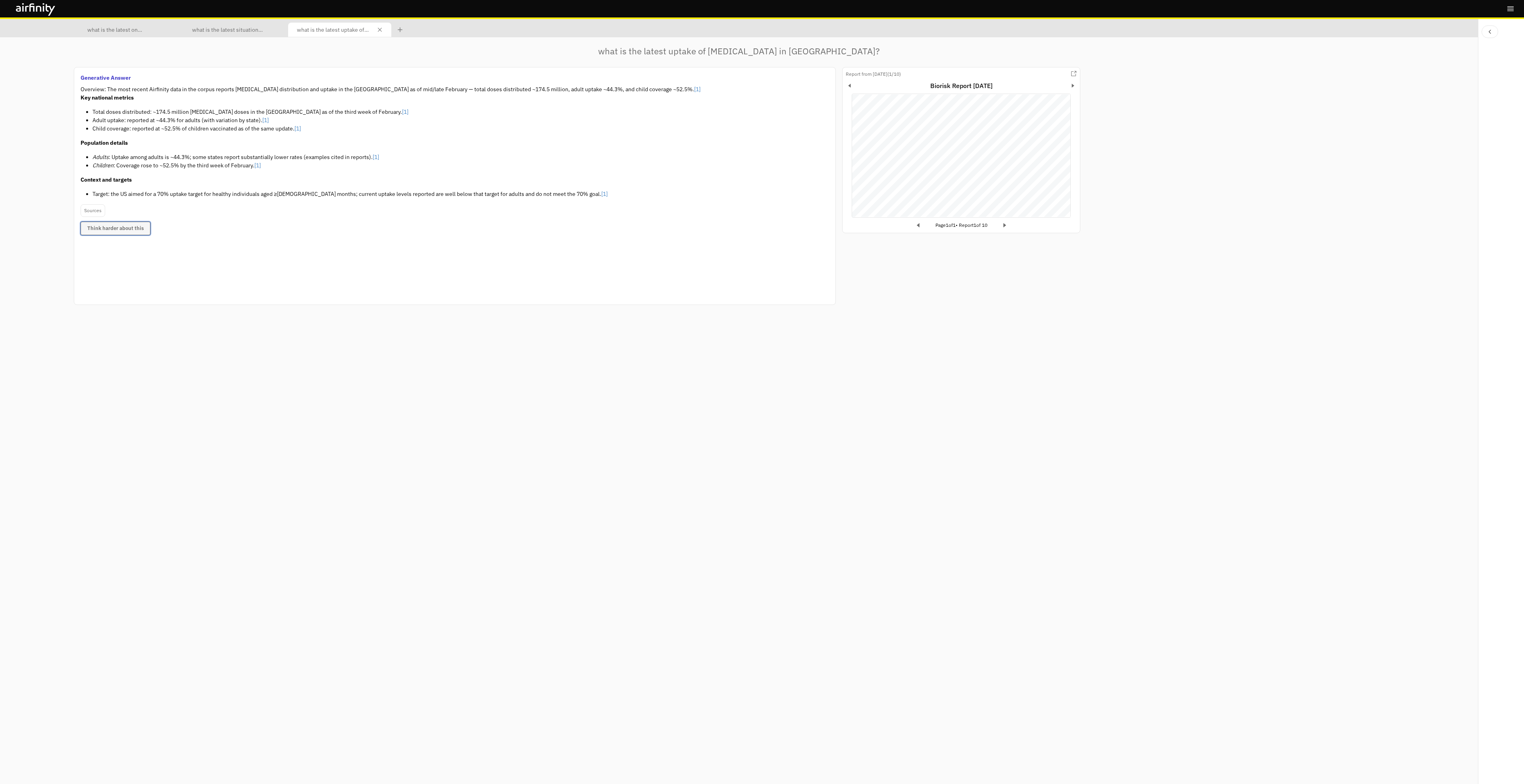
click at [137, 226] on button "Think harder about this" at bounding box center [115, 228] width 70 height 14
click at [273, 32] on button "Close tab" at bounding box center [275, 30] width 9 height 9
click at [382, 30] on icon "Close tab" at bounding box center [380, 30] width 4 height 4
click at [150, 34] on p "what is the latest on combination vaccines?" at bounding box center [125, 29] width 75 height 9
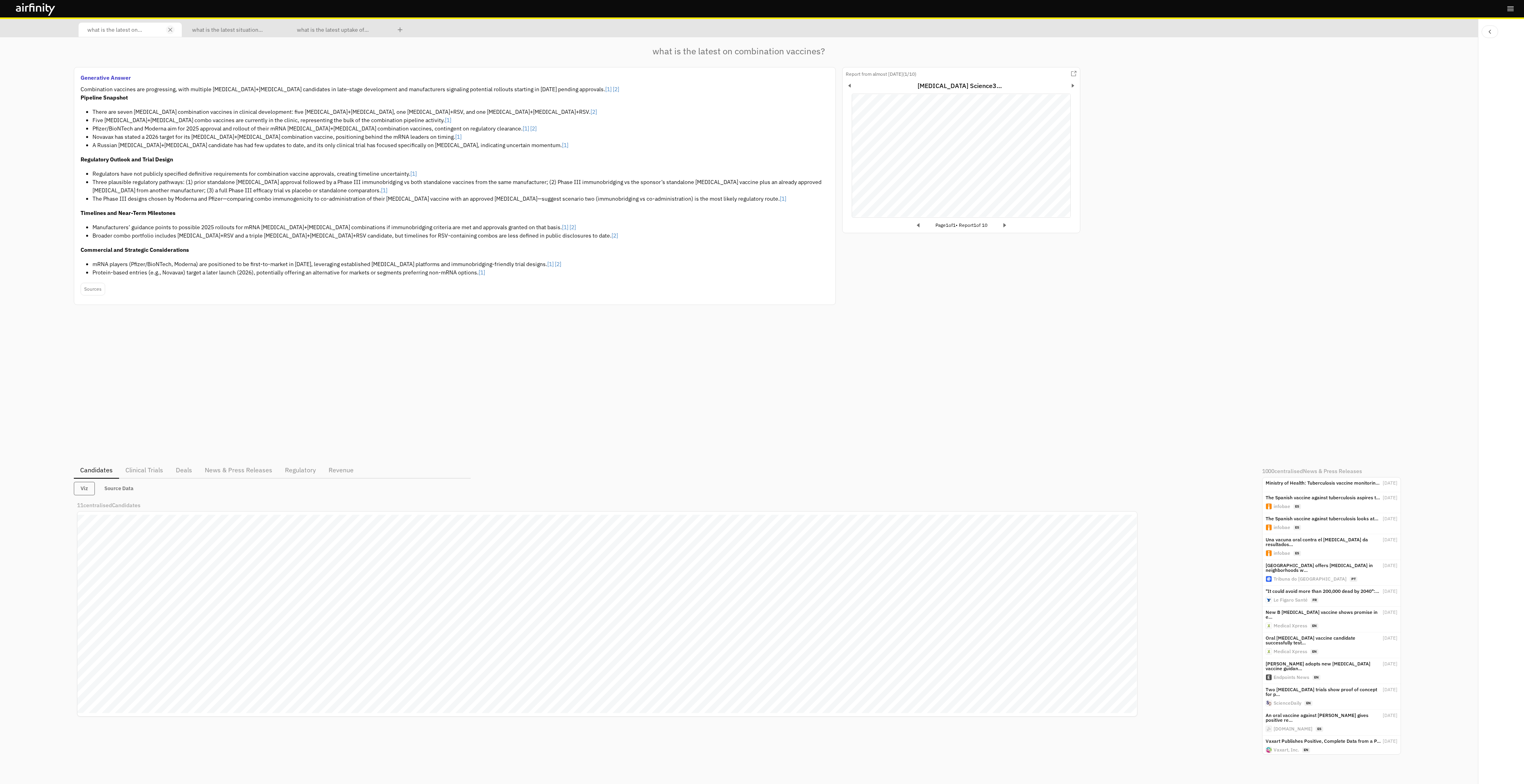
click at [169, 31] on icon "Close tab" at bounding box center [170, 30] width 4 height 4
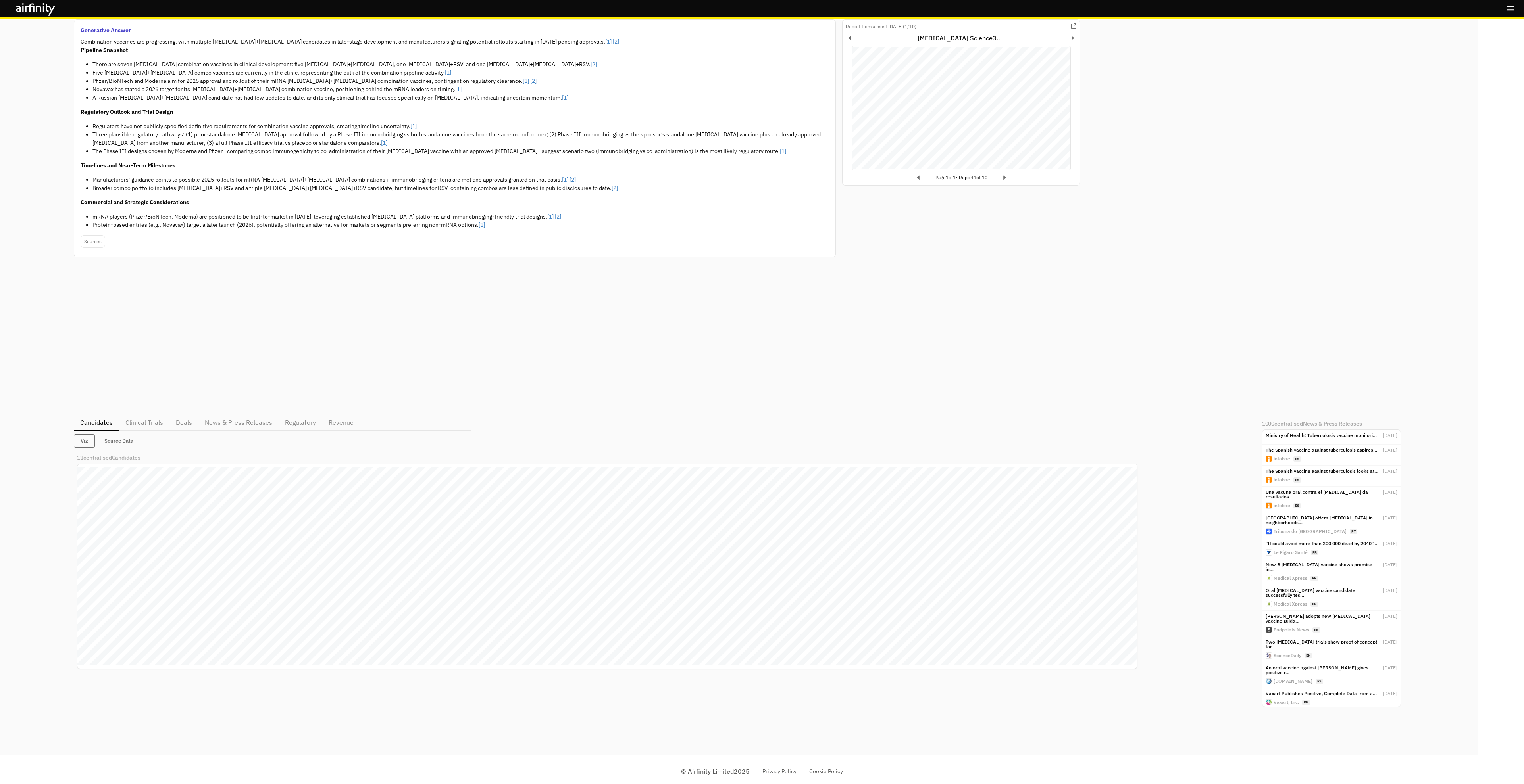
click at [148, 424] on p "Clinical Trials" at bounding box center [144, 422] width 38 height 9
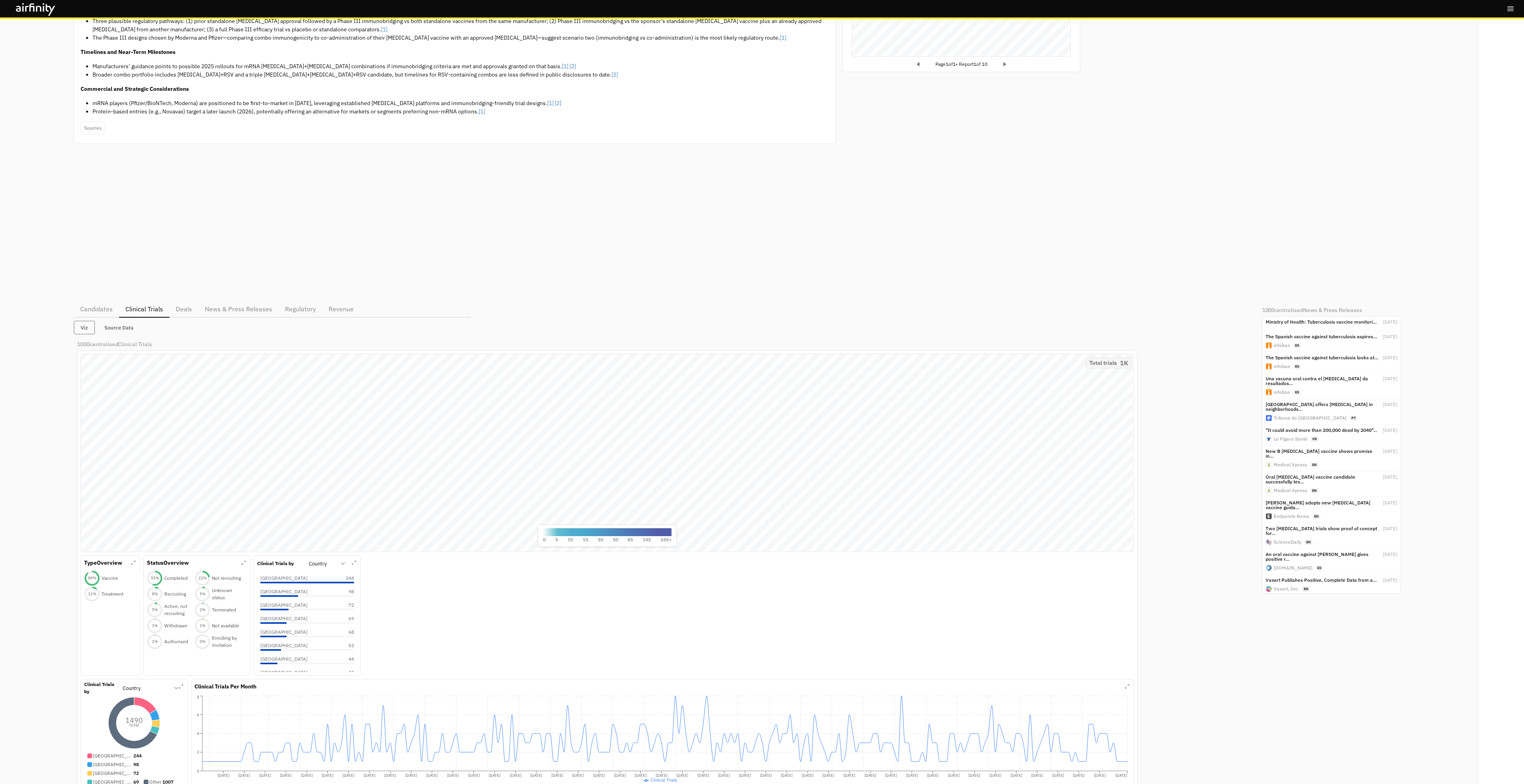
scroll to position [205, 0]
